Goal: Task Accomplishment & Management: Manage account settings

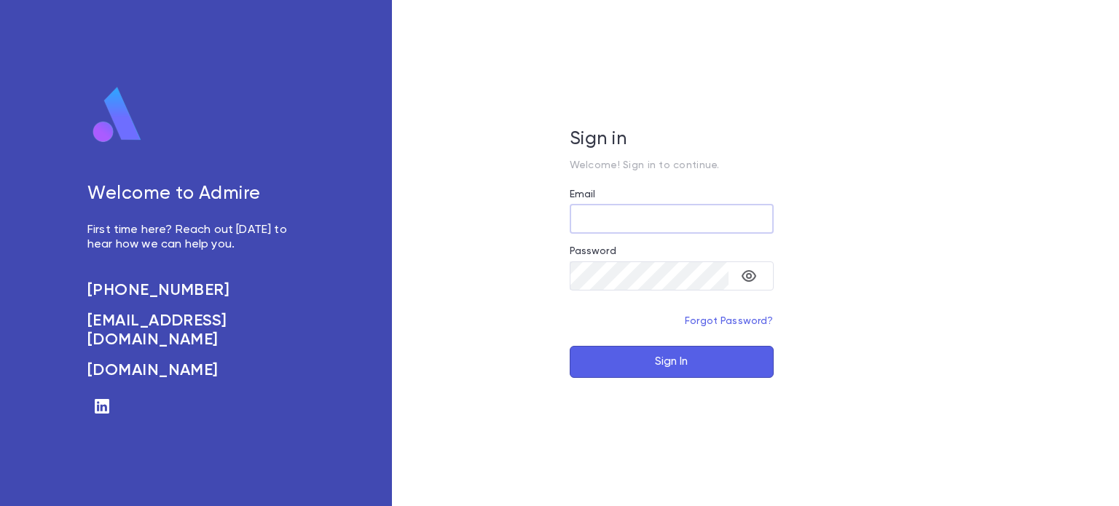
click at [627, 220] on input "Email" at bounding box center [672, 219] width 204 height 28
type input "**********"
click at [668, 360] on button "Sign In" at bounding box center [672, 362] width 204 height 32
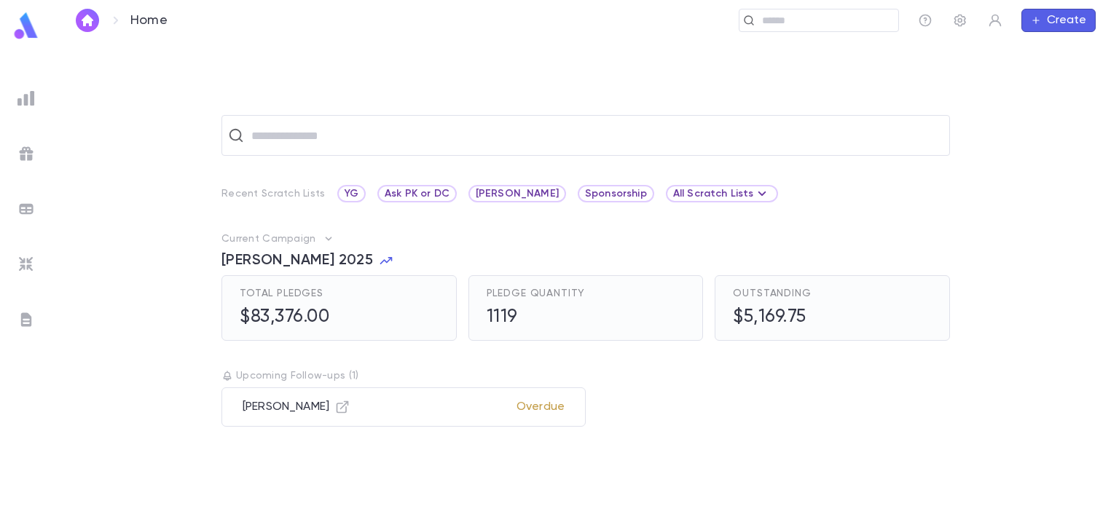
click at [1035, 17] on icon "button" at bounding box center [1036, 21] width 10 height 12
click at [1062, 103] on li "Payment" at bounding box center [1062, 95] width 74 height 23
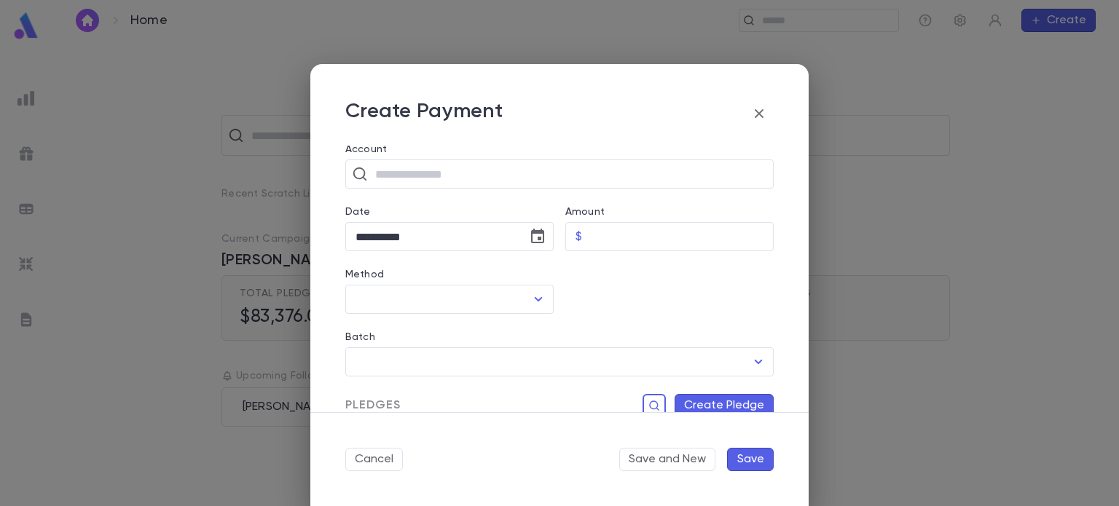
scroll to position [1, 0]
click at [756, 117] on icon "button" at bounding box center [759, 113] width 17 height 17
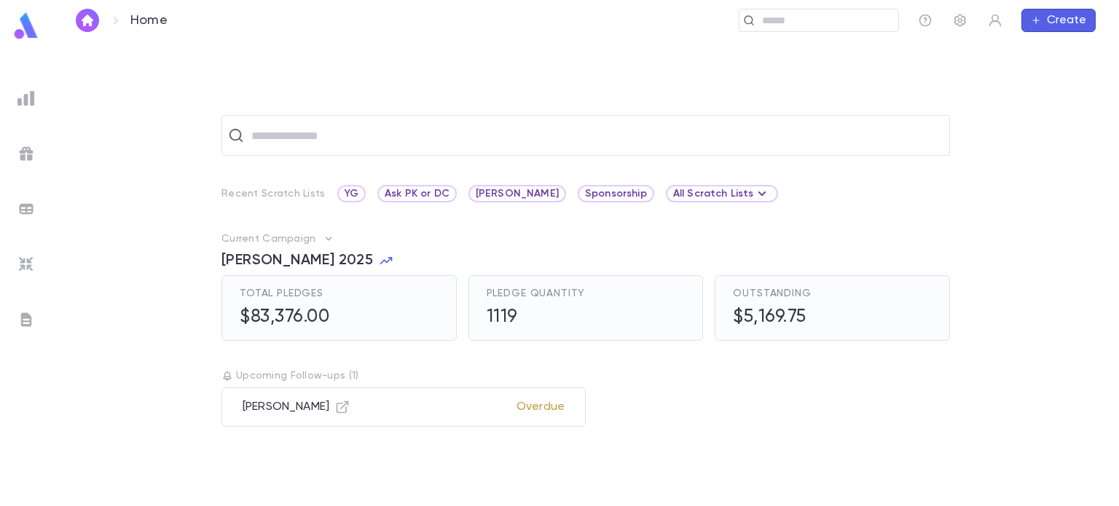
click at [1076, 24] on button "Create" at bounding box center [1059, 20] width 74 height 23
